Goal: Navigation & Orientation: Find specific page/section

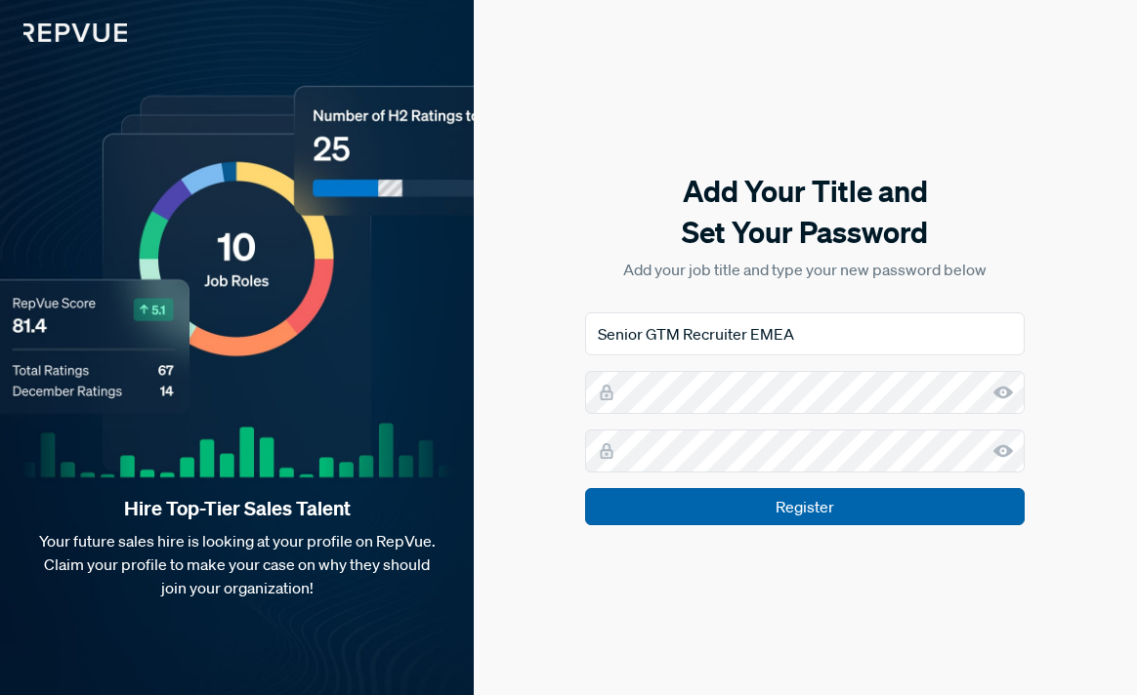
click at [869, 515] on input "Register" at bounding box center [805, 506] width 440 height 37
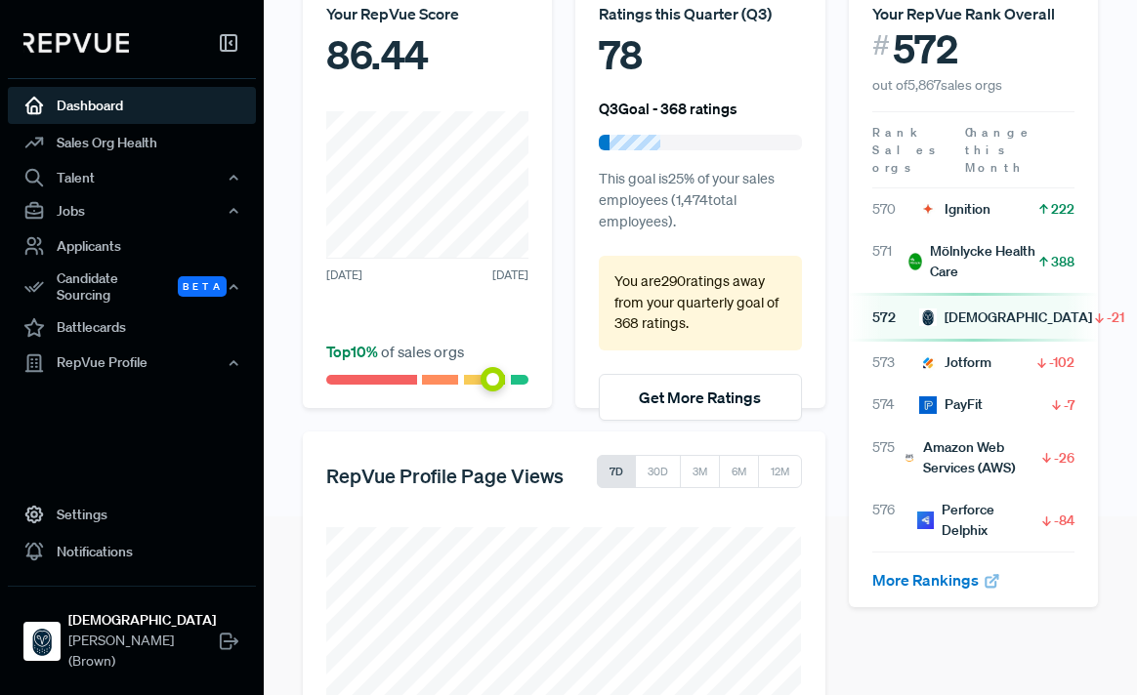
scroll to position [180, 0]
click at [949, 569] on link "More Rankings" at bounding box center [936, 579] width 129 height 20
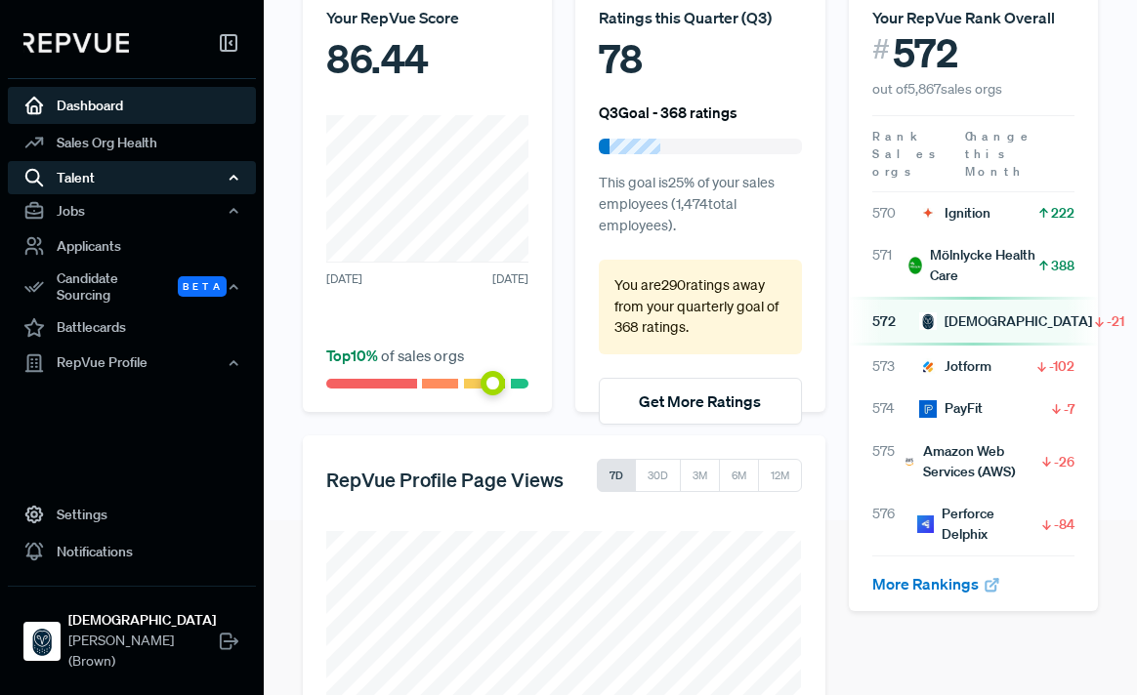
click at [152, 177] on div "Talent" at bounding box center [132, 177] width 248 height 33
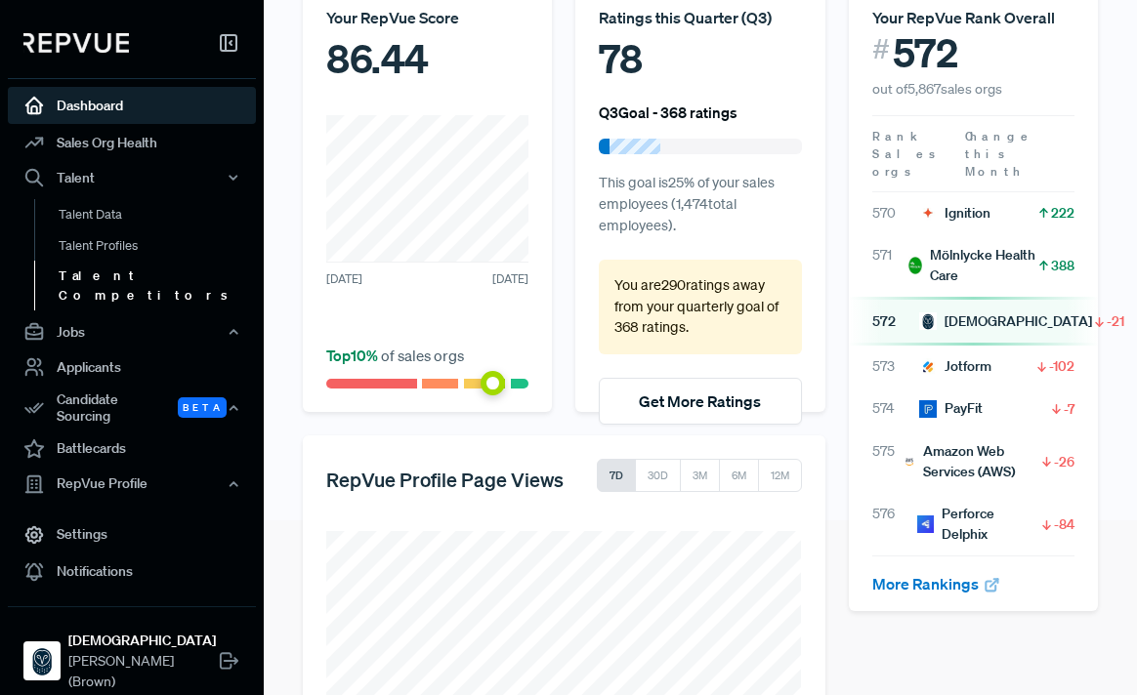
click at [121, 280] on link "Talent Competitors" at bounding box center [158, 286] width 248 height 50
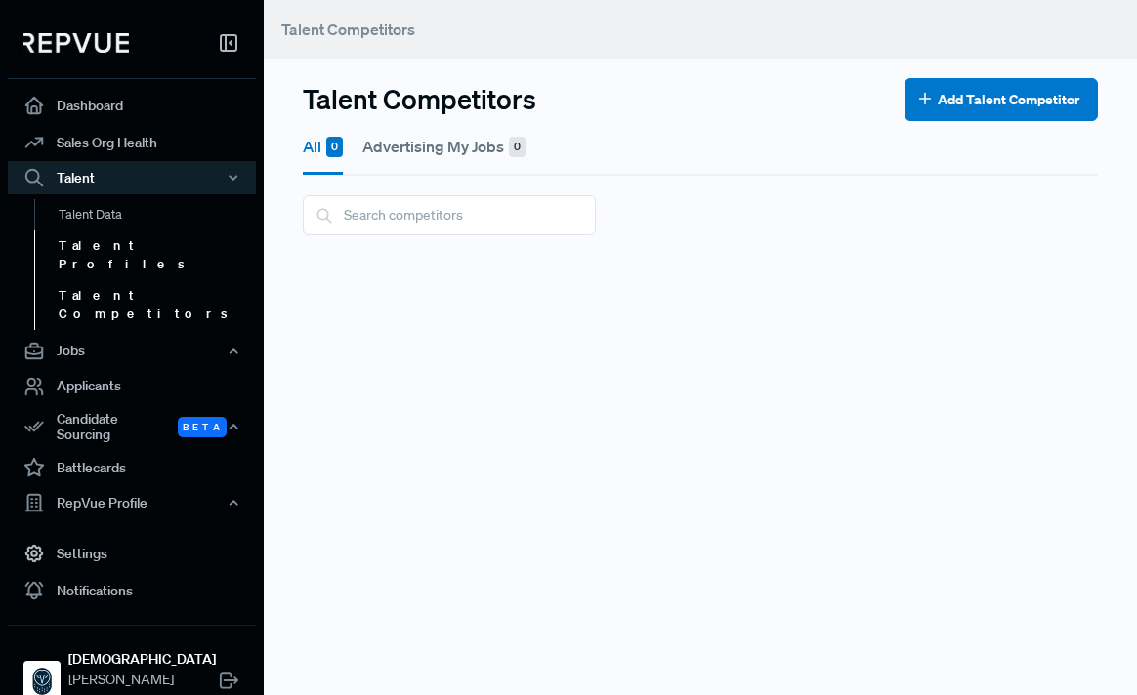
click at [100, 246] on link "Talent Profiles" at bounding box center [158, 256] width 248 height 50
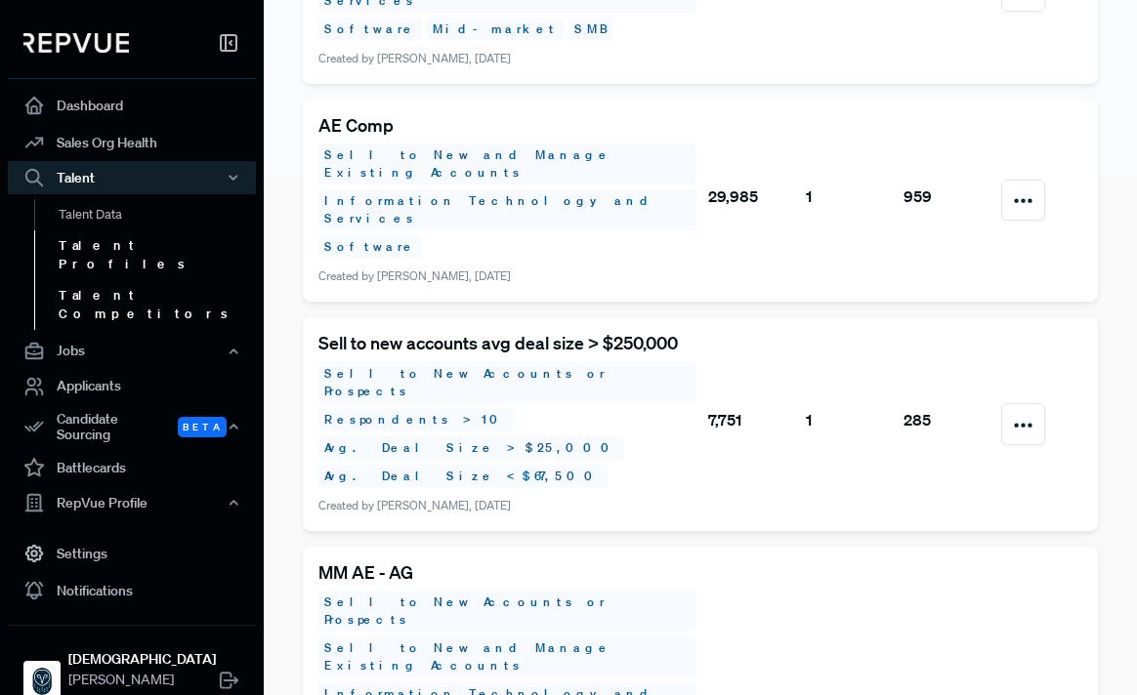
scroll to position [528, 0]
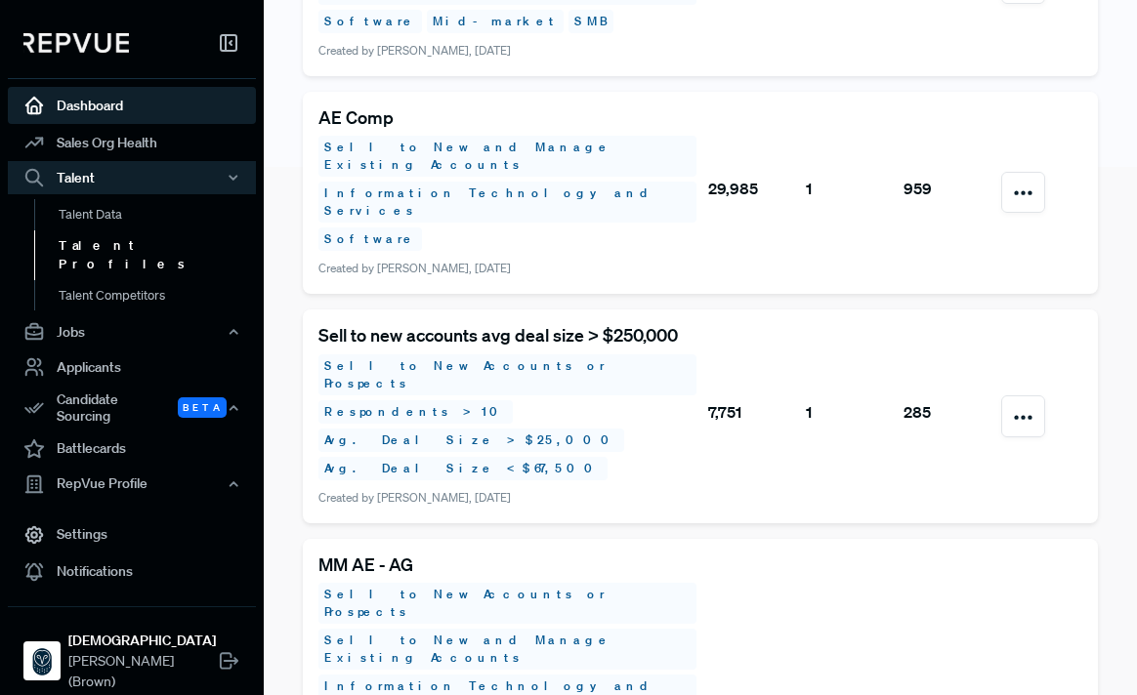
click at [121, 107] on link "Dashboard" at bounding box center [132, 105] width 248 height 37
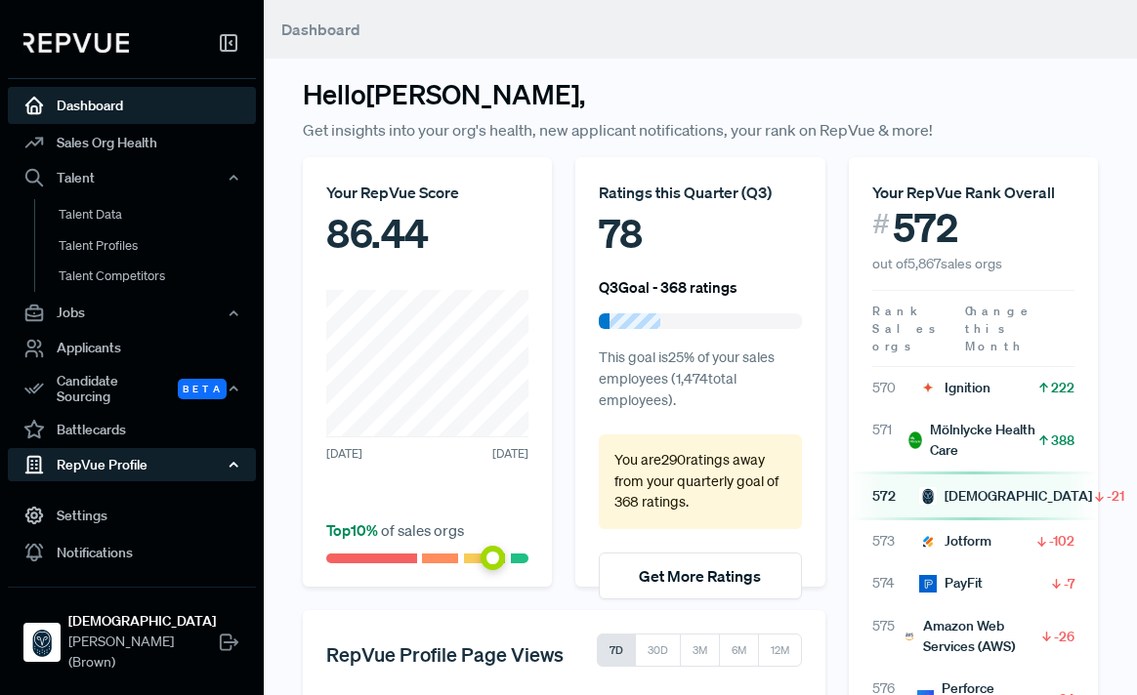
click at [132, 456] on div "RepVue Profile" at bounding box center [132, 464] width 248 height 33
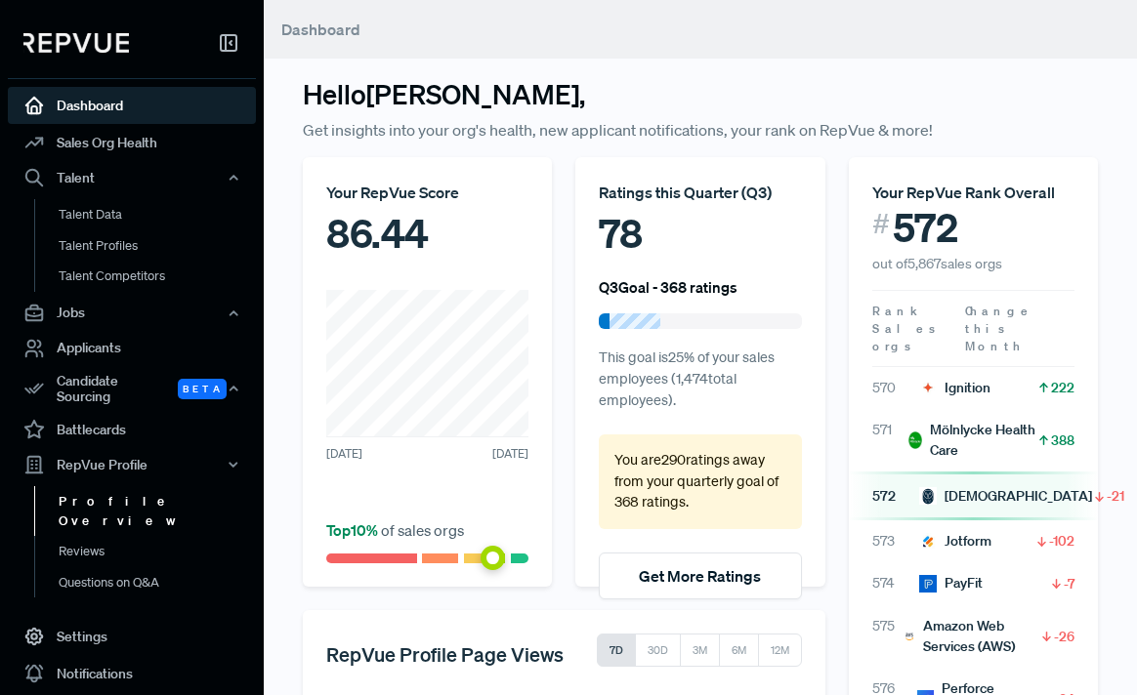
click at [132, 491] on link "Profile Overview" at bounding box center [158, 511] width 248 height 50
